Goal: Information Seeking & Learning: Learn about a topic

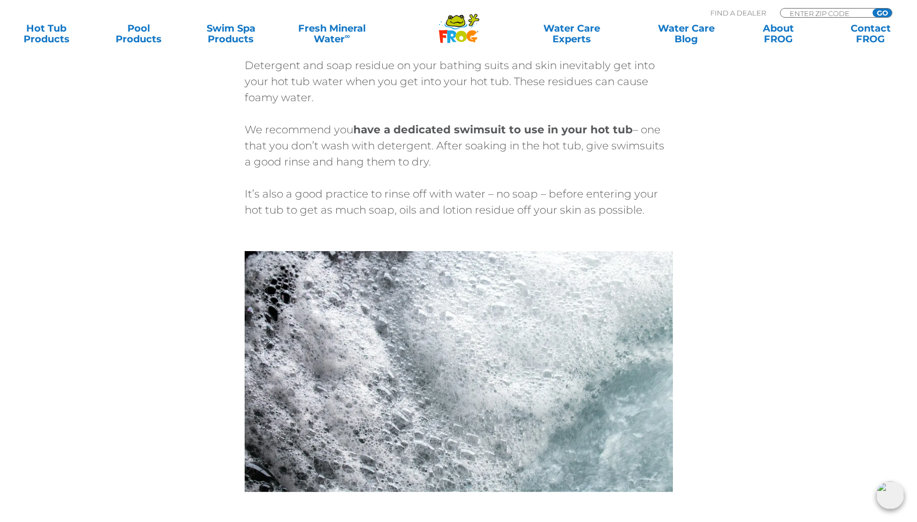
scroll to position [1673, 0]
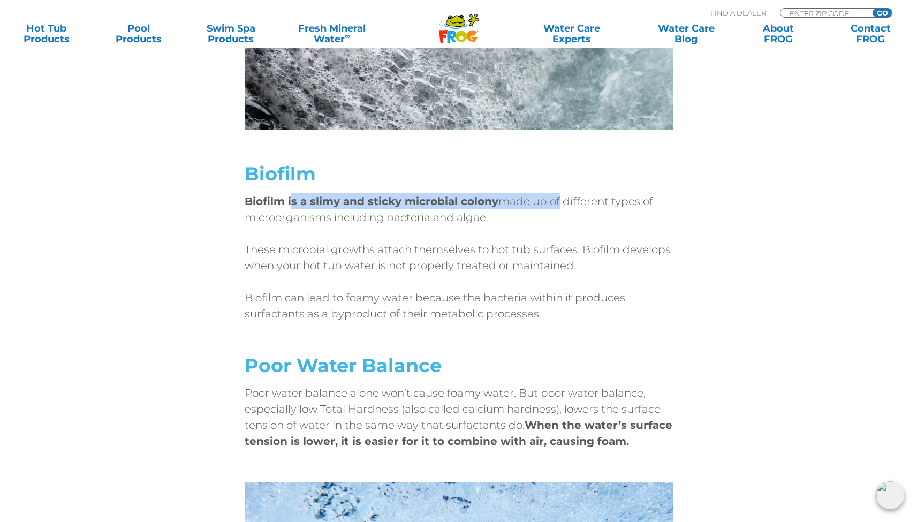
drag, startPoint x: 291, startPoint y: 187, endPoint x: 556, endPoint y: 185, distance: 264.4
click at [556, 193] on p "Biofilm is a slimy and sticky microbial colony made up of different types of mi…" at bounding box center [459, 209] width 428 height 32
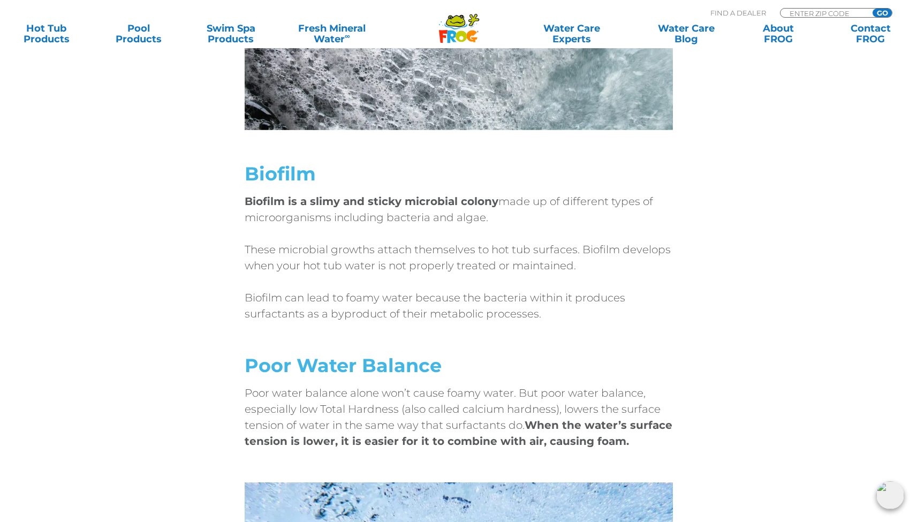
click at [529, 251] on p "These microbial growths attach themselves to hot tub surfaces. Biofilm develops…" at bounding box center [459, 257] width 428 height 32
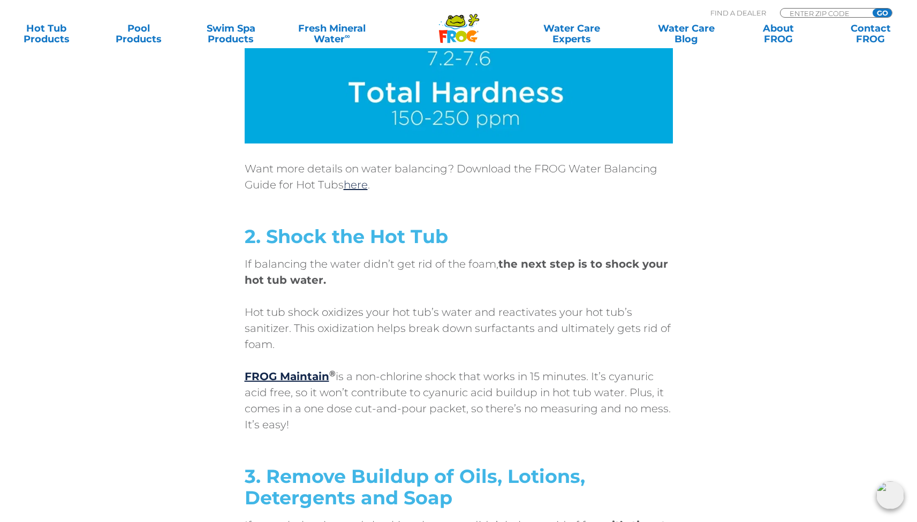
scroll to position [2815, 0]
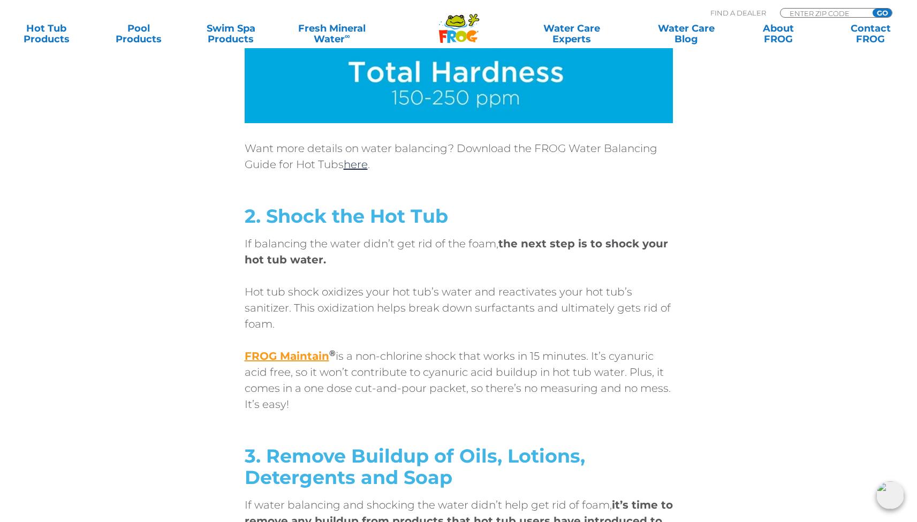
click at [311, 349] on strong "FROG Maintain" at bounding box center [287, 355] width 85 height 13
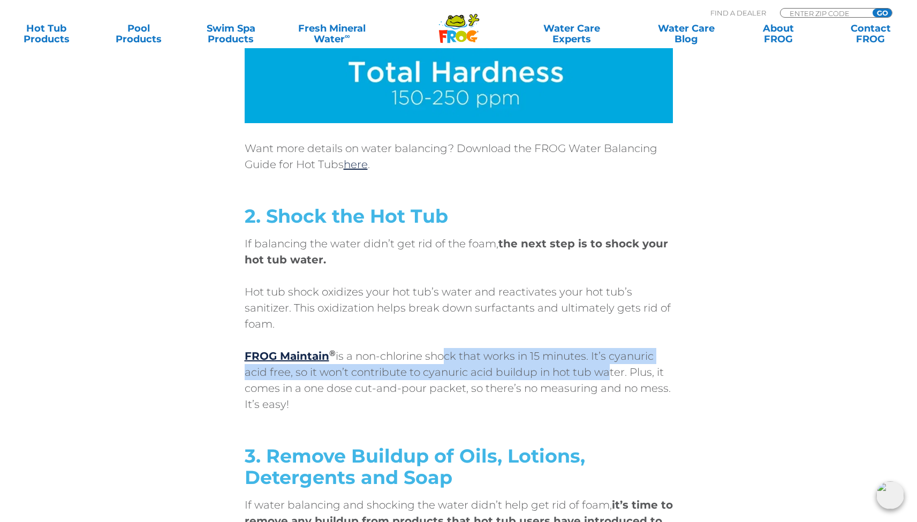
drag, startPoint x: 437, startPoint y: 337, endPoint x: 605, endPoint y: 346, distance: 168.3
click at [605, 348] on p "FROG Maintain ® is a non-chlorine shock that works in 15 minutes. It’s cyanuric…" at bounding box center [459, 380] width 428 height 64
click at [576, 355] on p "FROG Maintain ® is a non-chlorine shock that works in 15 minutes. It’s cyanuric…" at bounding box center [459, 380] width 428 height 64
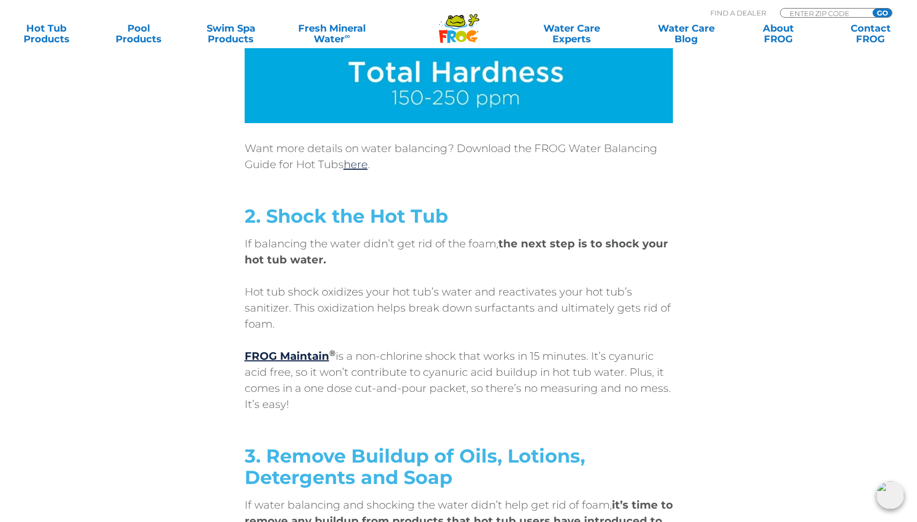
scroll to position [3043, 0]
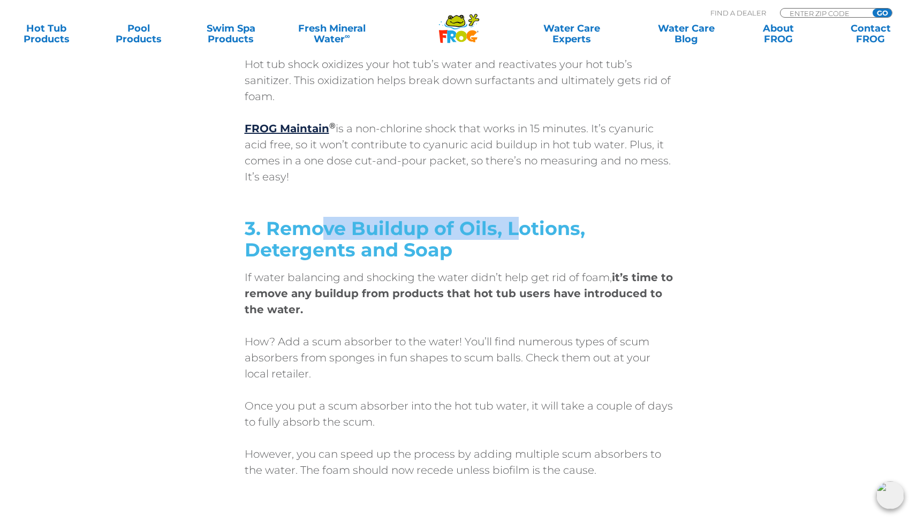
drag, startPoint x: 338, startPoint y: 203, endPoint x: 515, endPoint y: 210, distance: 177.3
click at [515, 217] on strong "3. Remove Buildup of Oils, Lotions, Detergents and Soap" at bounding box center [415, 239] width 340 height 44
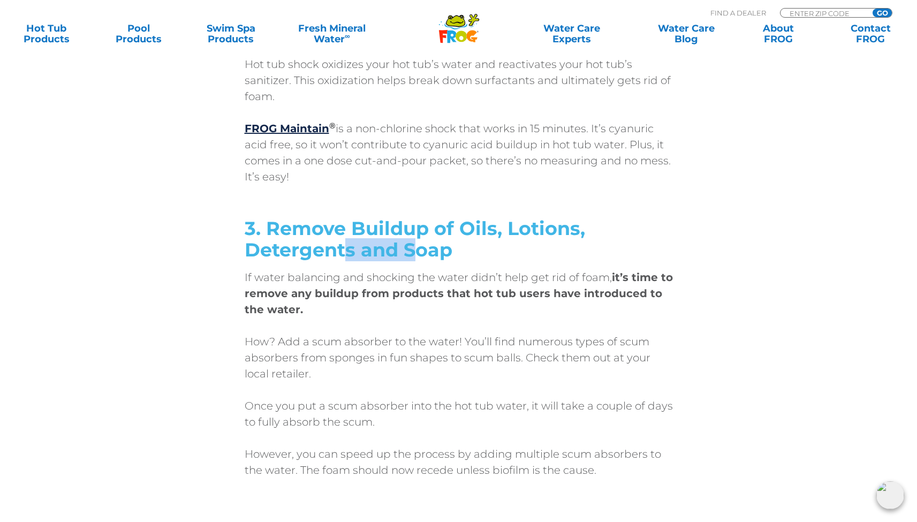
drag, startPoint x: 409, startPoint y: 229, endPoint x: 451, endPoint y: 232, distance: 41.3
click at [448, 231] on strong "3. Remove Buildup of Oils, Lotions, Detergents and Soap" at bounding box center [415, 239] width 340 height 44
click at [453, 232] on h2 "3. Remove Buildup of Oils, Lotions, Detergents and Soap" at bounding box center [459, 239] width 428 height 43
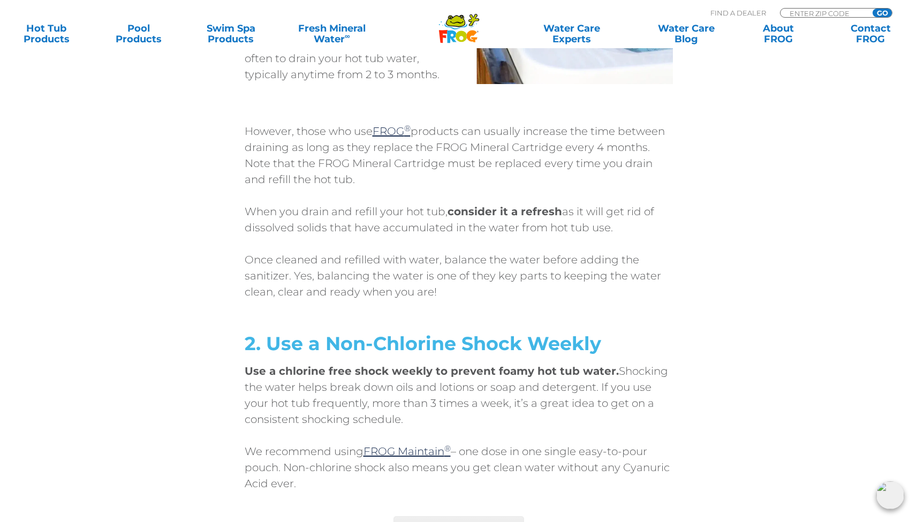
scroll to position [4613, 0]
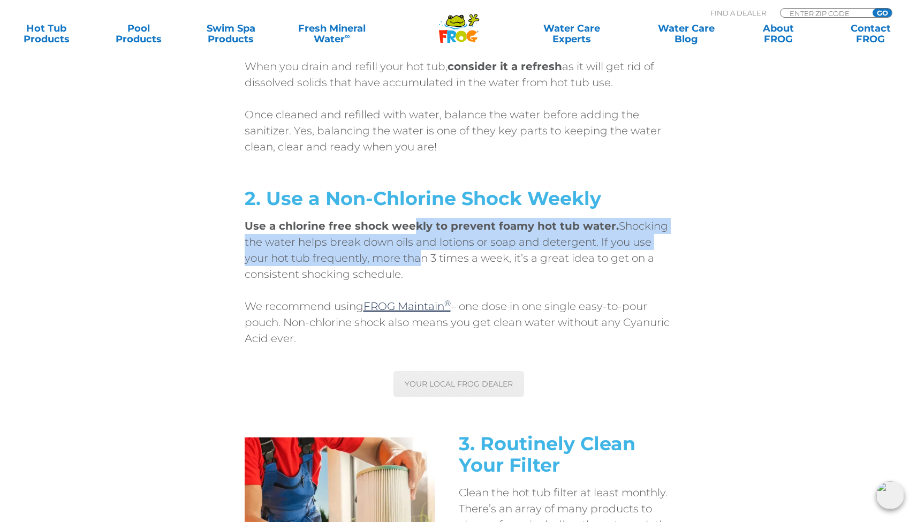
drag, startPoint x: 413, startPoint y: 201, endPoint x: 414, endPoint y: 237, distance: 36.4
click at [414, 237] on p "Use a chlorine free shock weekly to prevent foamy hot tub water. Shocking the w…" at bounding box center [459, 250] width 428 height 64
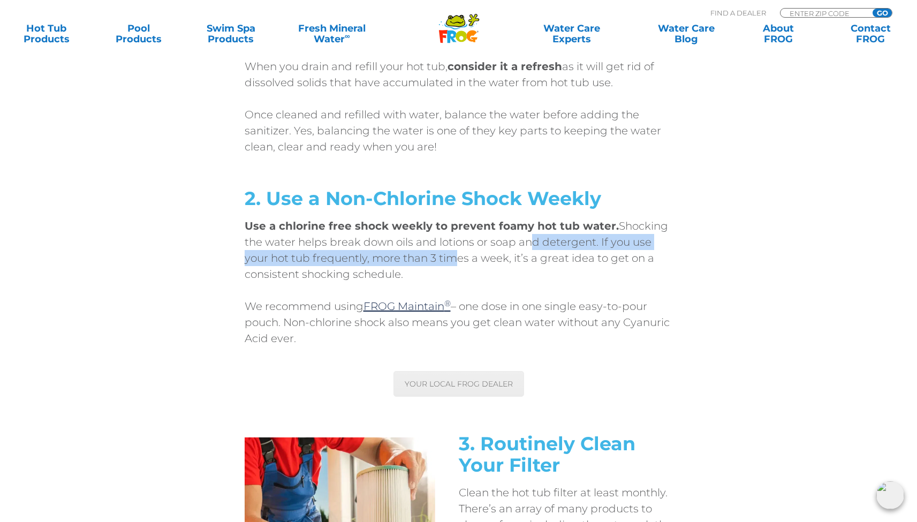
drag, startPoint x: 457, startPoint y: 242, endPoint x: 523, endPoint y: 219, distance: 70.1
click at [523, 219] on p "Use a chlorine free shock weekly to prevent foamy hot tub water. Shocking the w…" at bounding box center [459, 250] width 428 height 64
drag, startPoint x: 465, startPoint y: 210, endPoint x: 461, endPoint y: 254, distance: 43.5
click at [403, 249] on p "Use a chlorine free shock weekly to prevent foamy hot tub water. Shocking the w…" at bounding box center [459, 250] width 428 height 64
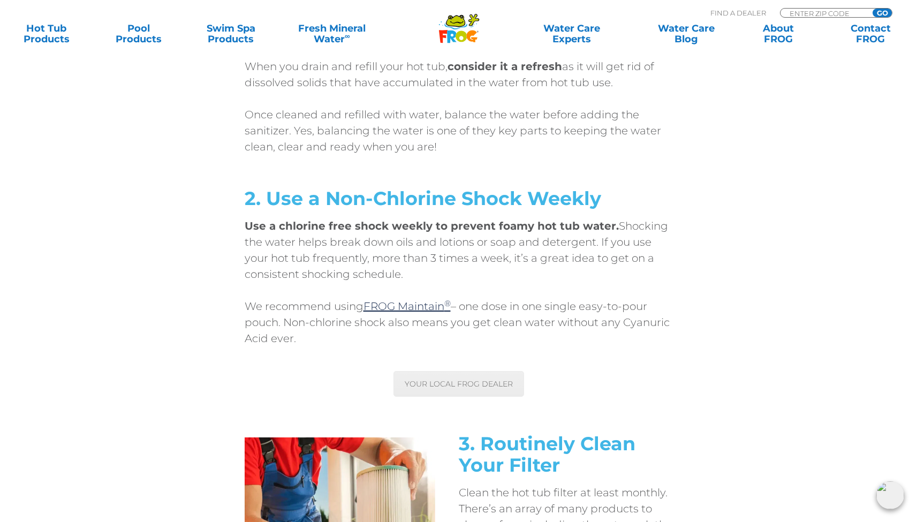
click at [462, 254] on p "Use a chlorine free shock weekly to prevent foamy hot tub water. Shocking the w…" at bounding box center [459, 250] width 428 height 64
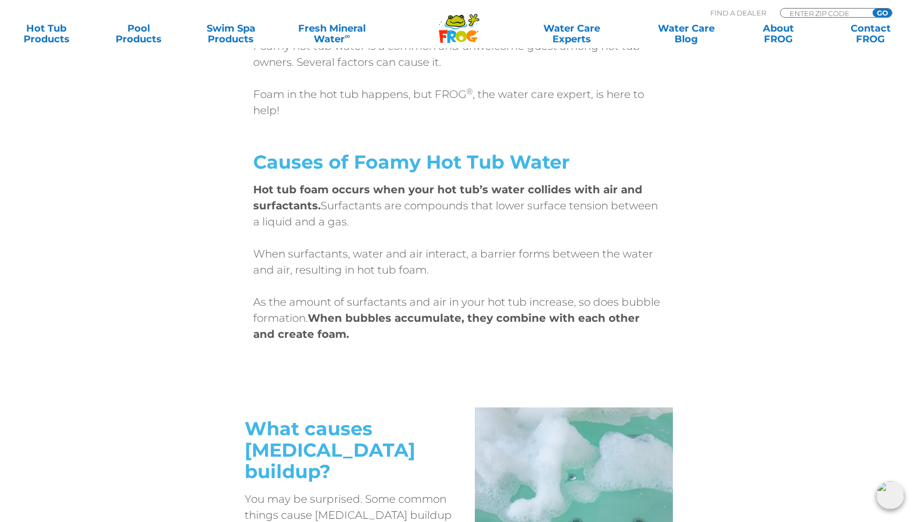
scroll to position [0, 0]
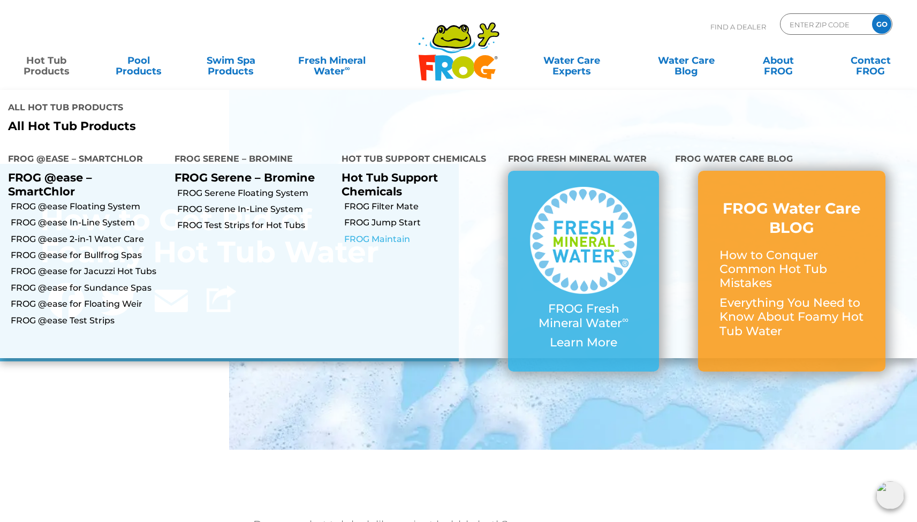
click at [378, 236] on link "FROG Maintain" at bounding box center [422, 239] width 156 height 12
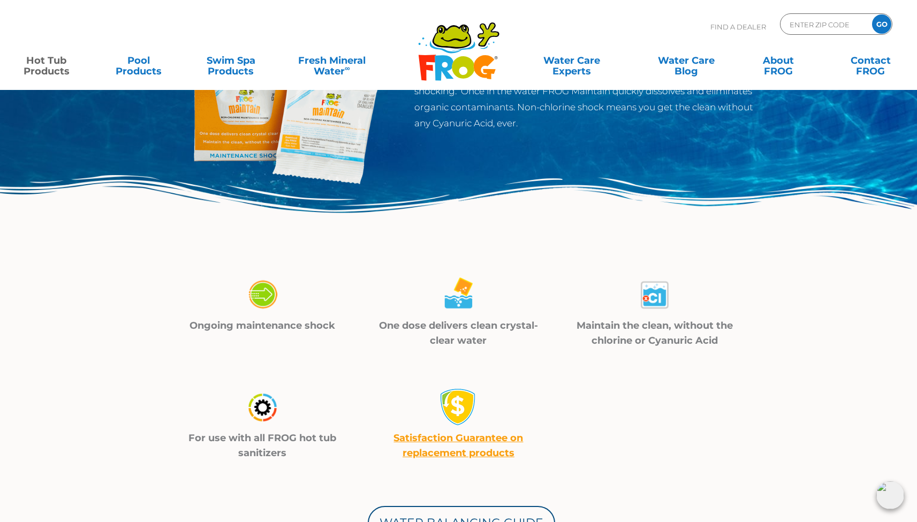
scroll to position [265, 0]
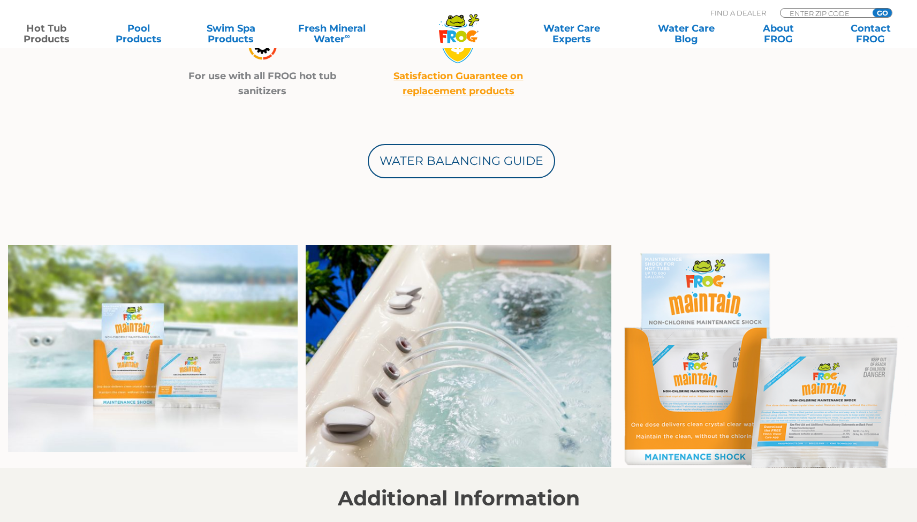
scroll to position [314, 0]
